Goal: Task Accomplishment & Management: Use online tool/utility

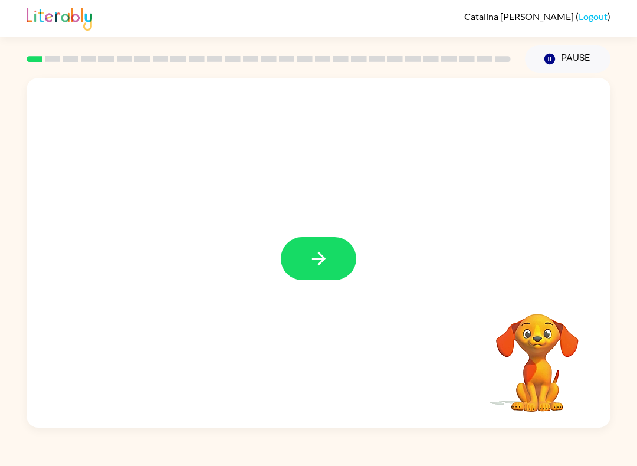
click at [331, 246] on button "button" at bounding box center [318, 258] width 75 height 43
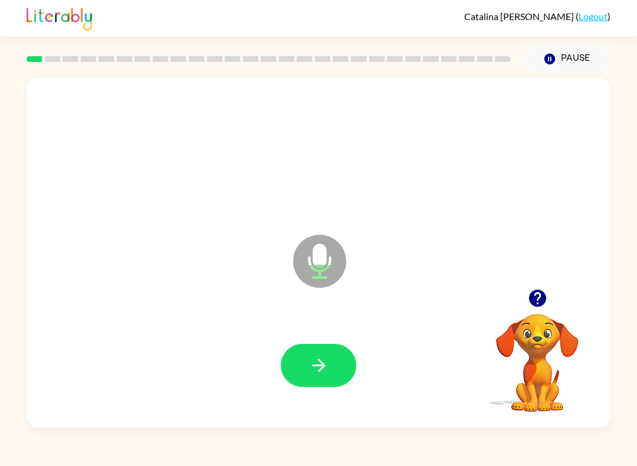
click at [341, 350] on button "button" at bounding box center [318, 365] width 75 height 43
click at [314, 360] on icon "button" at bounding box center [318, 365] width 21 height 21
click at [319, 367] on icon "button" at bounding box center [318, 365] width 21 height 21
click at [327, 365] on icon "button" at bounding box center [318, 365] width 21 height 21
click at [334, 357] on button "button" at bounding box center [318, 365] width 75 height 43
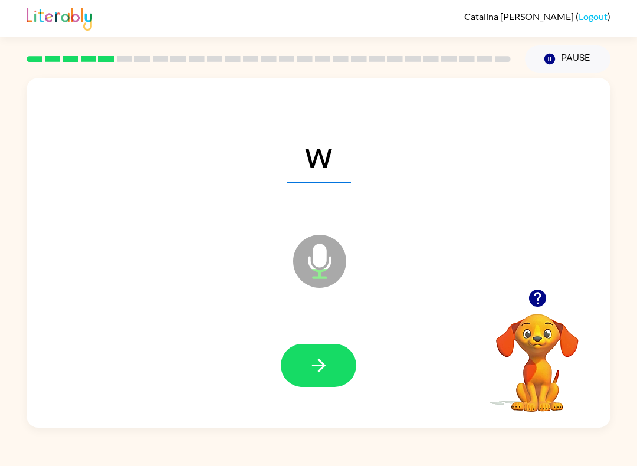
click at [328, 367] on icon "button" at bounding box center [318, 365] width 21 height 21
click at [325, 364] on icon "button" at bounding box center [318, 365] width 21 height 21
click at [317, 373] on icon "button" at bounding box center [318, 365] width 21 height 21
click at [323, 360] on icon "button" at bounding box center [318, 365] width 21 height 21
click at [331, 359] on button "button" at bounding box center [318, 365] width 75 height 43
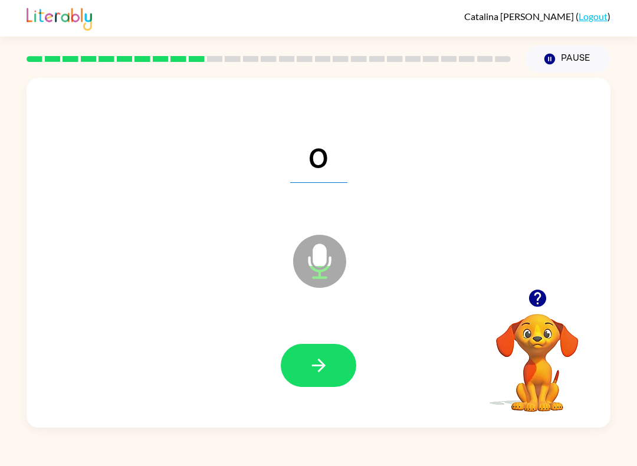
click at [331, 349] on button "button" at bounding box center [318, 365] width 75 height 43
click at [297, 358] on button "button" at bounding box center [318, 365] width 75 height 43
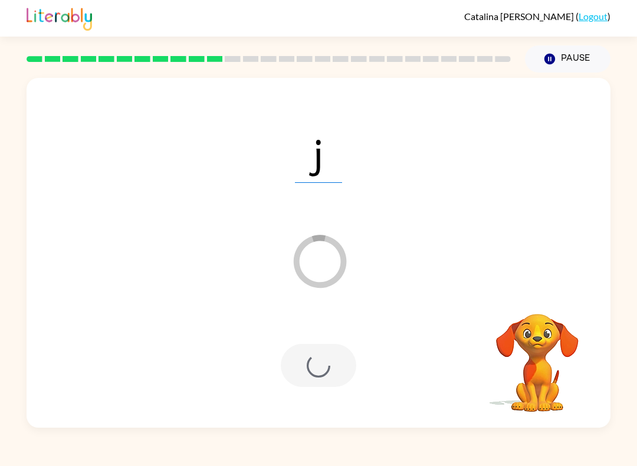
click at [309, 361] on div at bounding box center [318, 365] width 75 height 43
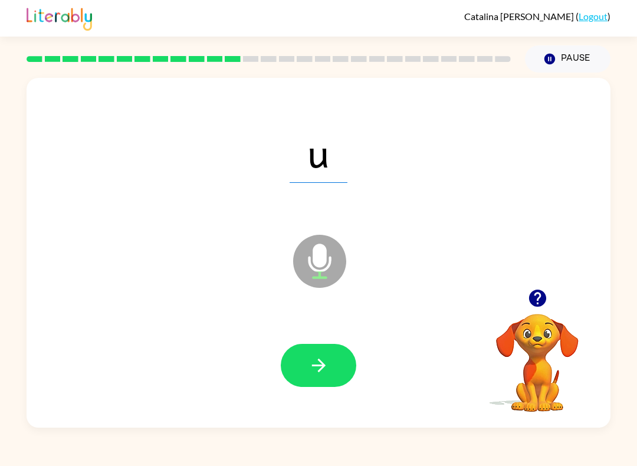
click at [327, 375] on icon "button" at bounding box center [318, 365] width 21 height 21
click at [311, 370] on icon "button" at bounding box center [318, 365] width 21 height 21
click at [327, 370] on icon "button" at bounding box center [318, 365] width 21 height 21
click at [327, 365] on icon "button" at bounding box center [318, 365] width 21 height 21
click at [327, 345] on button "button" at bounding box center [318, 365] width 75 height 43
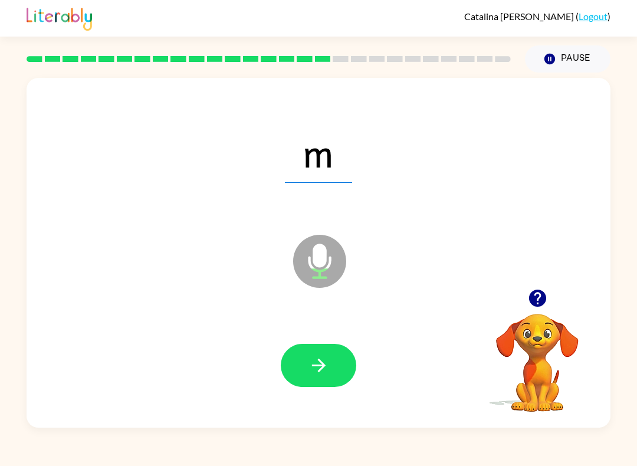
click at [327, 355] on icon "button" at bounding box center [318, 365] width 21 height 21
click at [334, 357] on button "button" at bounding box center [318, 365] width 75 height 43
click at [332, 362] on button "button" at bounding box center [318, 365] width 75 height 43
click at [339, 341] on div at bounding box center [318, 365] width 560 height 101
click at [328, 367] on icon "button" at bounding box center [318, 365] width 21 height 21
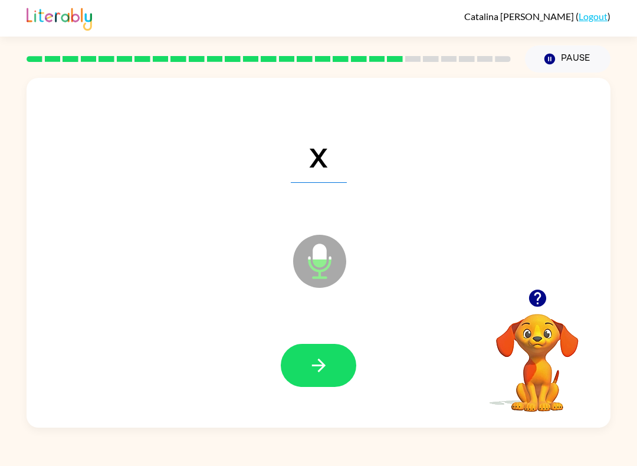
click at [332, 367] on button "button" at bounding box center [318, 365] width 75 height 43
click at [339, 358] on button "button" at bounding box center [318, 365] width 75 height 43
click at [315, 368] on icon "button" at bounding box center [318, 365] width 21 height 21
click at [341, 364] on button "button" at bounding box center [318, 365] width 75 height 43
click at [323, 360] on icon "button" at bounding box center [318, 365] width 21 height 21
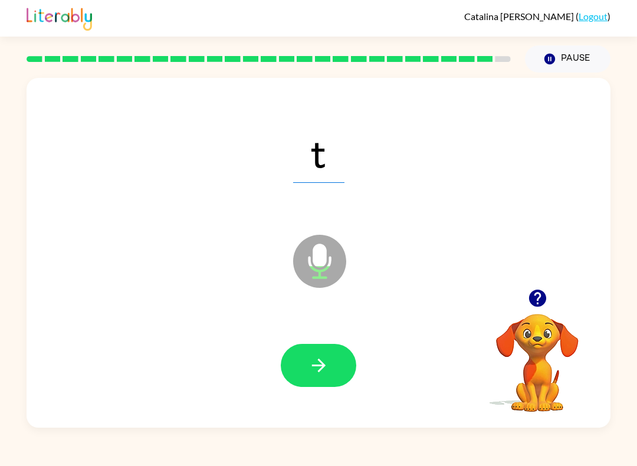
click at [341, 359] on button "button" at bounding box center [318, 365] width 75 height 43
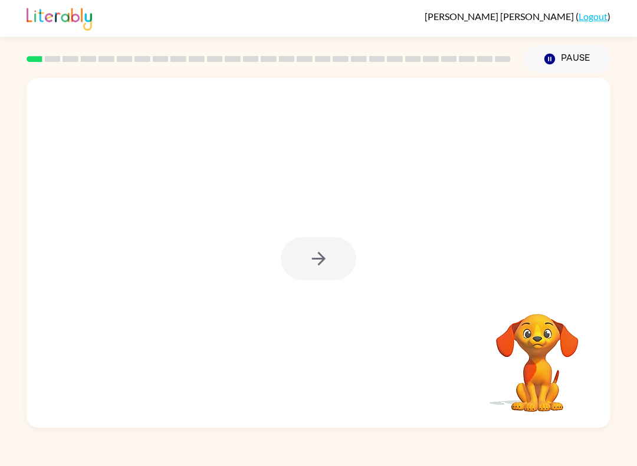
click at [561, 57] on button "Pause Pause" at bounding box center [567, 58] width 85 height 27
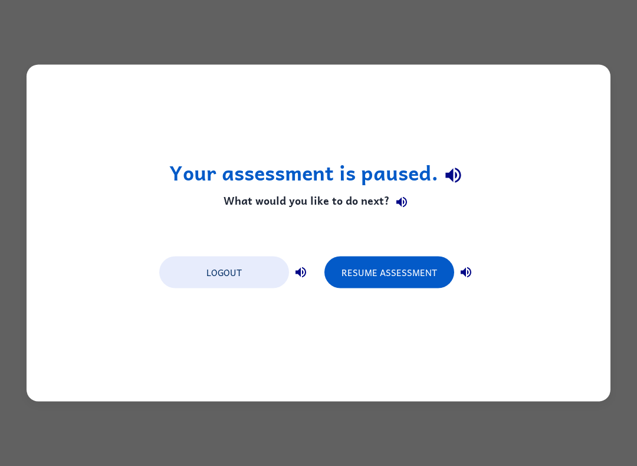
click at [396, 265] on button "Resume Assessment" at bounding box center [389, 272] width 130 height 32
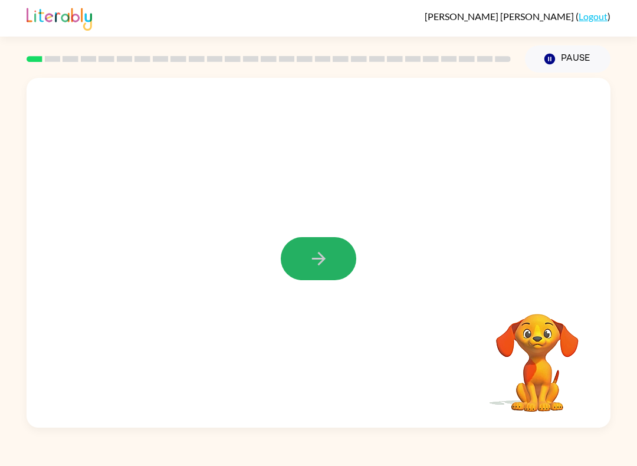
click at [281, 261] on button "button" at bounding box center [318, 258] width 75 height 43
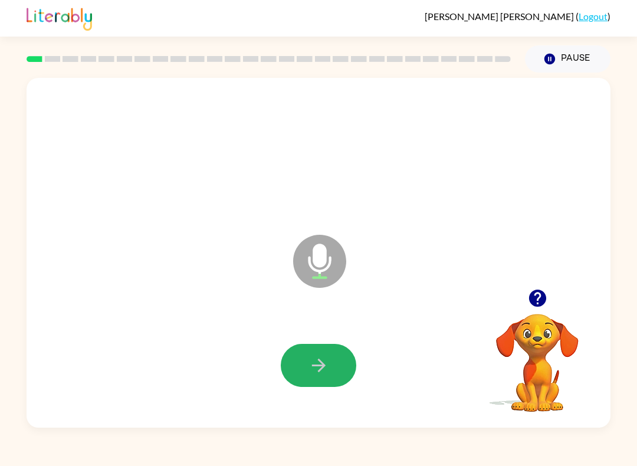
click at [313, 361] on icon "button" at bounding box center [318, 365] width 21 height 21
click at [324, 371] on icon "button" at bounding box center [318, 365] width 21 height 21
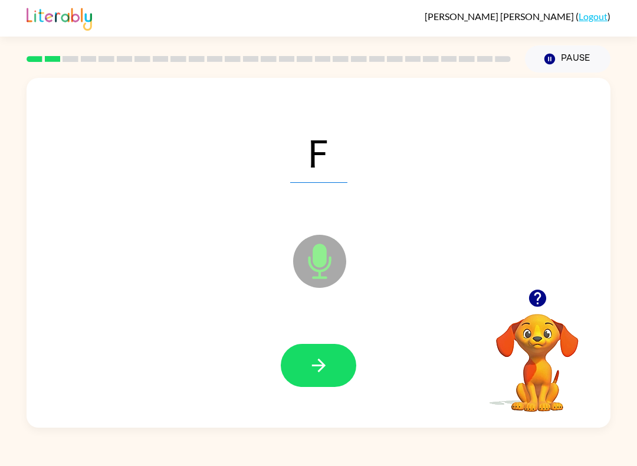
click at [320, 373] on icon "button" at bounding box center [318, 365] width 21 height 21
click at [335, 354] on button "button" at bounding box center [318, 365] width 75 height 43
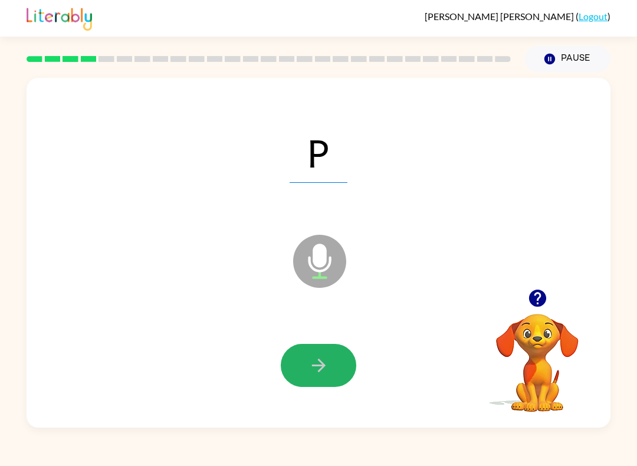
click at [340, 361] on button "button" at bounding box center [318, 365] width 75 height 43
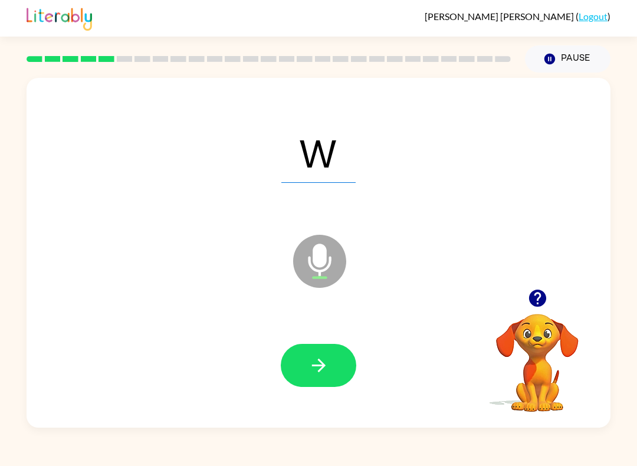
click at [322, 363] on icon "button" at bounding box center [318, 365] width 14 height 14
click at [330, 371] on button "button" at bounding box center [318, 365] width 75 height 43
click at [328, 348] on button "button" at bounding box center [318, 365] width 75 height 43
click at [335, 369] on button "button" at bounding box center [318, 365] width 75 height 43
click at [333, 352] on button "button" at bounding box center [318, 365] width 75 height 43
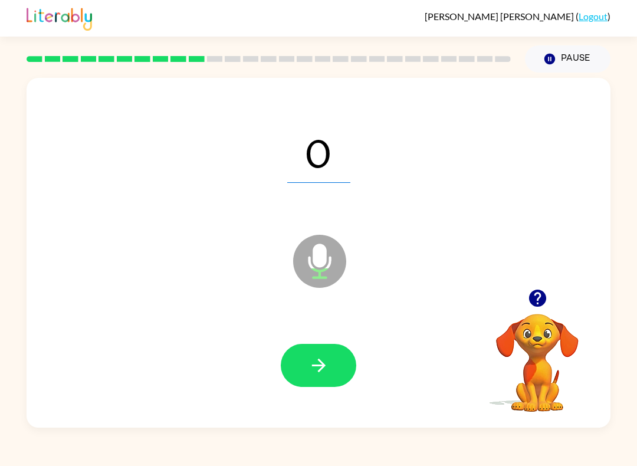
click at [314, 368] on icon "button" at bounding box center [318, 365] width 21 height 21
click at [338, 355] on button "button" at bounding box center [318, 365] width 75 height 43
click at [328, 362] on icon "button" at bounding box center [318, 365] width 21 height 21
click at [341, 354] on button "button" at bounding box center [318, 365] width 75 height 43
click at [341, 359] on button "button" at bounding box center [318, 365] width 75 height 43
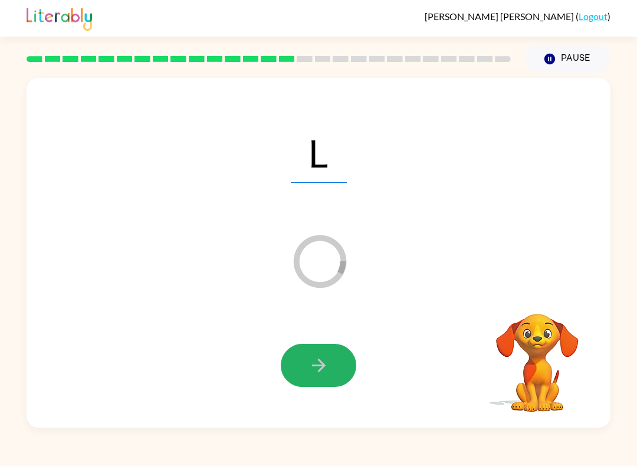
click at [331, 368] on button "button" at bounding box center [318, 365] width 75 height 43
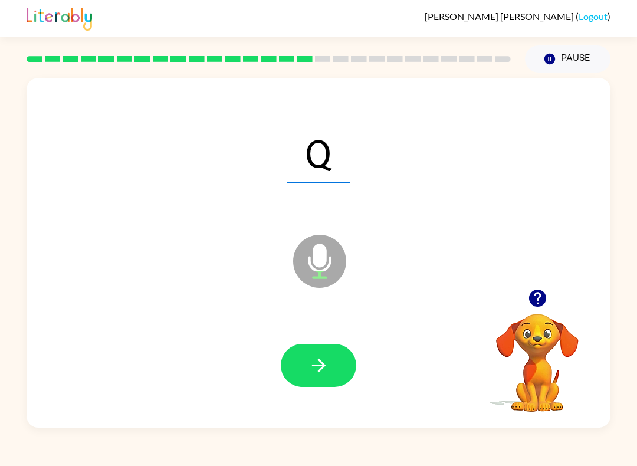
click at [327, 370] on icon "button" at bounding box center [318, 365] width 21 height 21
click at [323, 362] on icon "button" at bounding box center [318, 365] width 21 height 21
click at [327, 367] on icon "button" at bounding box center [318, 365] width 21 height 21
click at [328, 359] on icon "button" at bounding box center [318, 365] width 21 height 21
click at [319, 351] on button "button" at bounding box center [318, 365] width 75 height 43
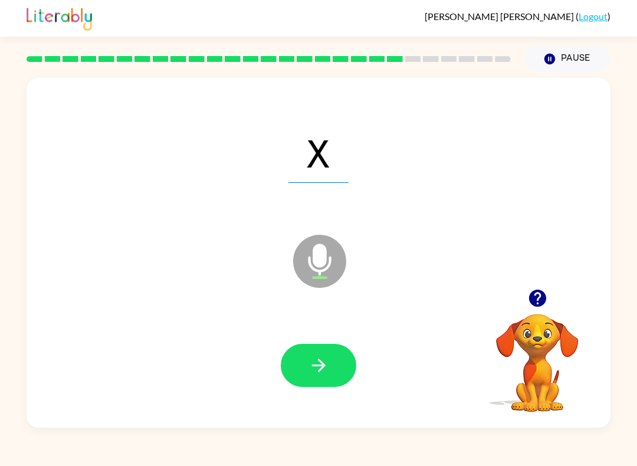
click at [328, 370] on icon "button" at bounding box center [318, 365] width 21 height 21
click at [333, 357] on button "button" at bounding box center [318, 365] width 75 height 43
click at [328, 367] on icon "button" at bounding box center [318, 365] width 21 height 21
click at [337, 354] on button "button" at bounding box center [318, 365] width 75 height 43
click at [330, 360] on button "button" at bounding box center [318, 365] width 75 height 43
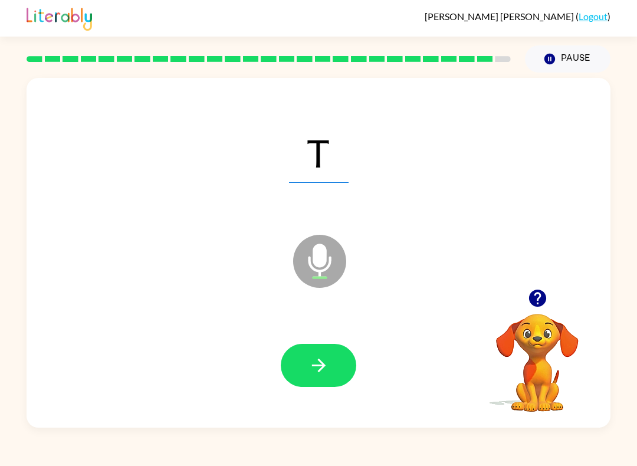
click at [325, 365] on icon "button" at bounding box center [318, 365] width 14 height 14
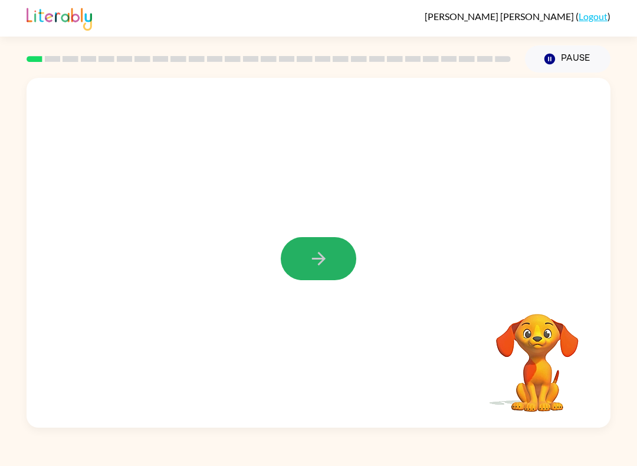
click at [324, 268] on icon "button" at bounding box center [318, 258] width 21 height 21
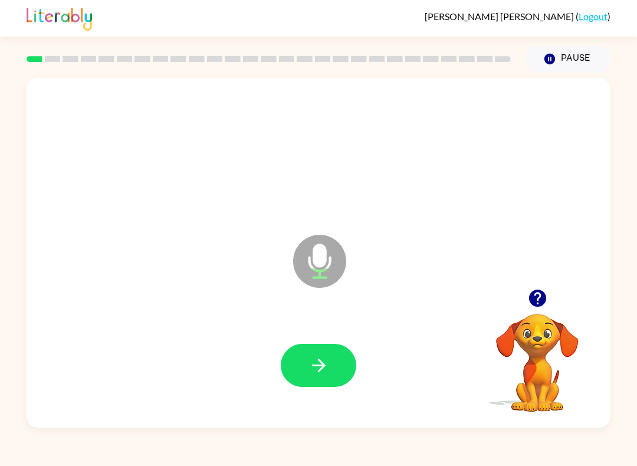
click at [324, 354] on button "button" at bounding box center [318, 365] width 75 height 43
click at [322, 345] on button "button" at bounding box center [318, 365] width 75 height 43
click at [347, 352] on button "button" at bounding box center [318, 365] width 75 height 43
click at [322, 367] on icon "button" at bounding box center [318, 365] width 14 height 14
click at [337, 377] on button "button" at bounding box center [318, 365] width 75 height 43
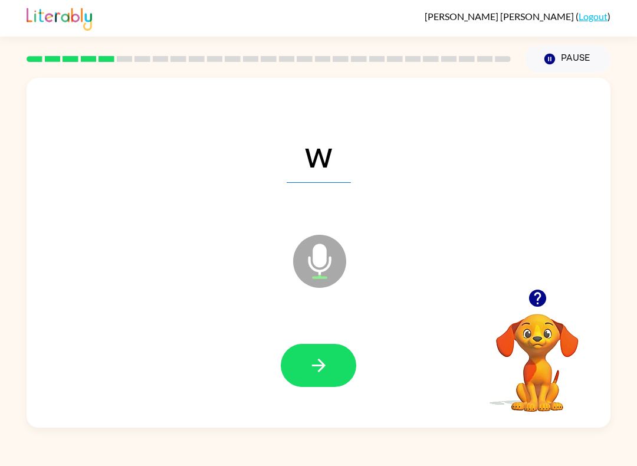
click at [322, 368] on icon "button" at bounding box center [318, 365] width 14 height 14
click at [302, 370] on button "button" at bounding box center [318, 365] width 75 height 43
click at [327, 352] on button "button" at bounding box center [318, 365] width 75 height 43
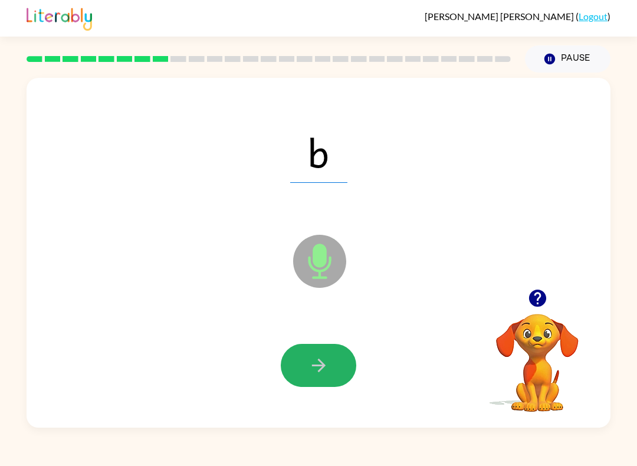
click at [317, 383] on button "button" at bounding box center [318, 365] width 75 height 43
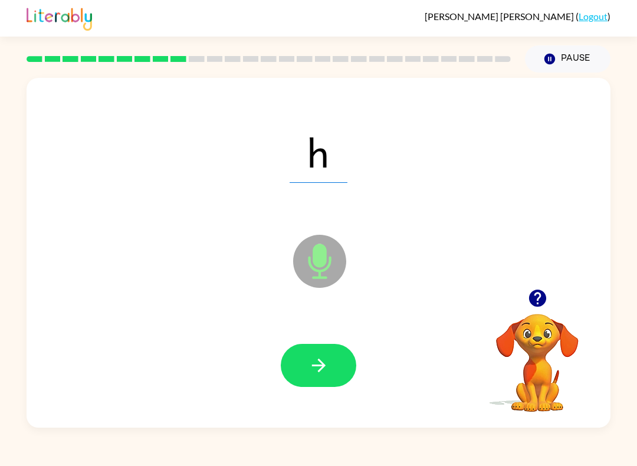
click at [321, 355] on icon "button" at bounding box center [318, 365] width 21 height 21
click at [335, 356] on button "button" at bounding box center [318, 365] width 75 height 43
click at [327, 352] on button "button" at bounding box center [318, 365] width 75 height 43
click at [316, 374] on icon "button" at bounding box center [318, 365] width 21 height 21
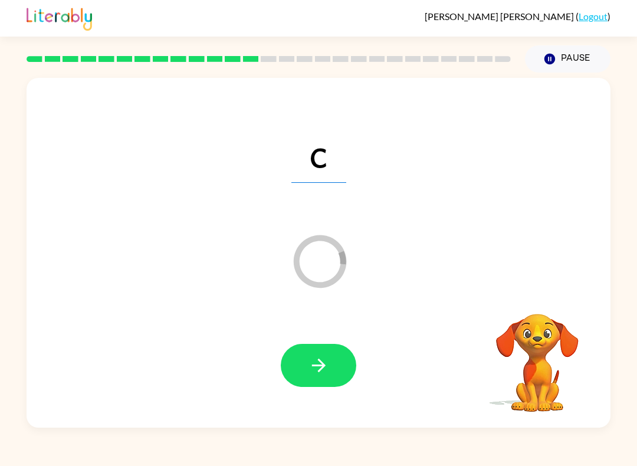
click at [331, 357] on button "button" at bounding box center [318, 365] width 75 height 43
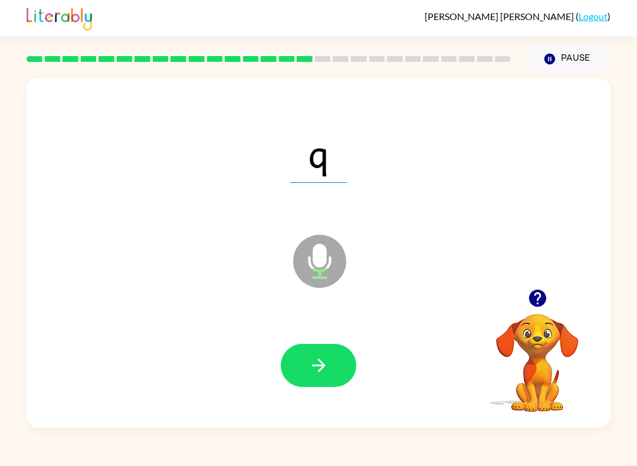
click at [333, 360] on button "button" at bounding box center [318, 365] width 75 height 43
click at [338, 374] on button "button" at bounding box center [318, 365] width 75 height 43
click at [338, 374] on div at bounding box center [318, 365] width 75 height 43
click at [327, 368] on icon "button" at bounding box center [318, 365] width 21 height 21
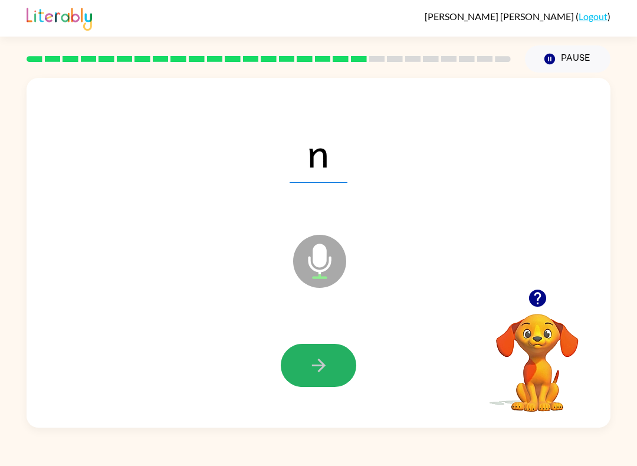
click at [337, 375] on button "button" at bounding box center [318, 365] width 75 height 43
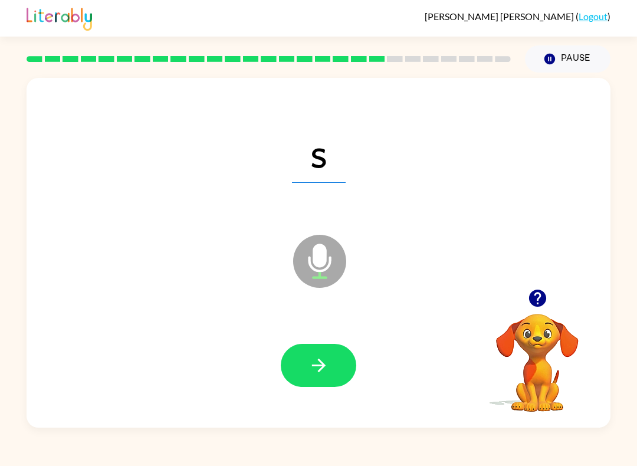
click at [337, 363] on button "button" at bounding box center [318, 365] width 75 height 43
click at [328, 365] on icon "button" at bounding box center [318, 365] width 21 height 21
click at [324, 364] on icon "button" at bounding box center [318, 365] width 21 height 21
click at [342, 363] on button "button" at bounding box center [318, 365] width 75 height 43
click at [335, 365] on button "button" at bounding box center [318, 365] width 75 height 43
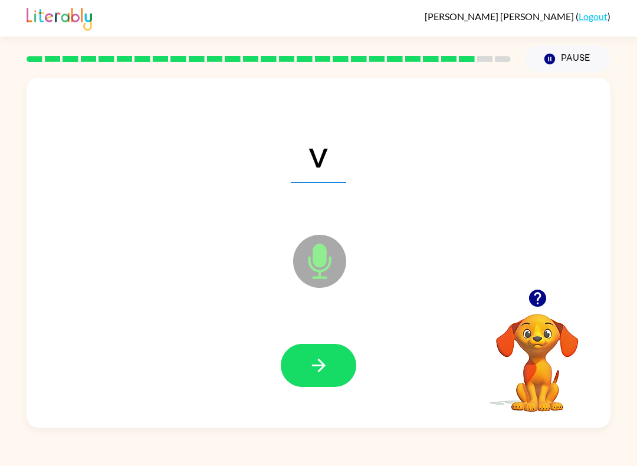
click at [326, 365] on icon "button" at bounding box center [318, 365] width 21 height 21
click at [328, 368] on icon "button" at bounding box center [318, 365] width 21 height 21
